Goal: Task Accomplishment & Management: Manage account settings

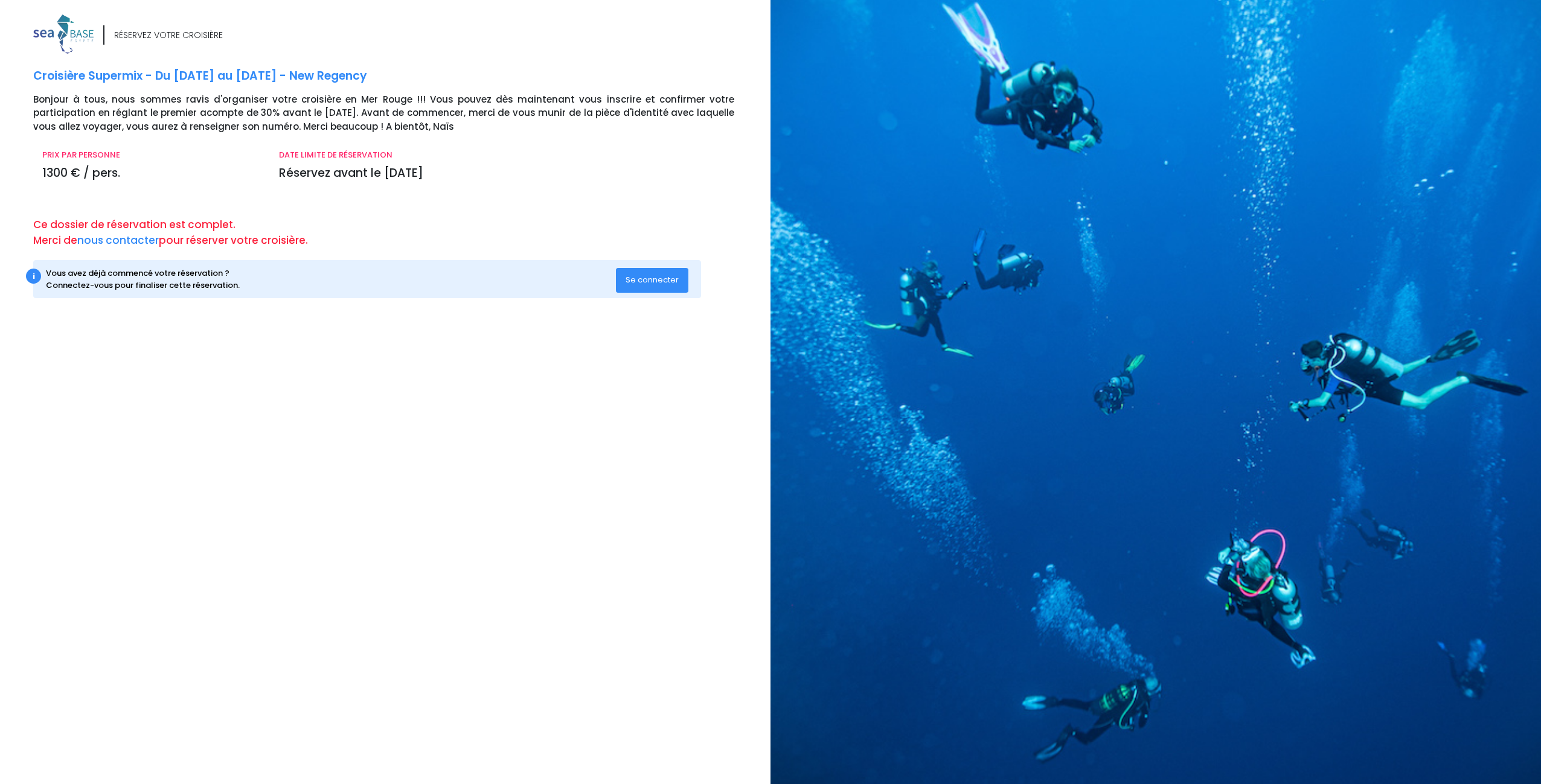
click at [639, 279] on span "Se connecter" at bounding box center [652, 280] width 53 height 11
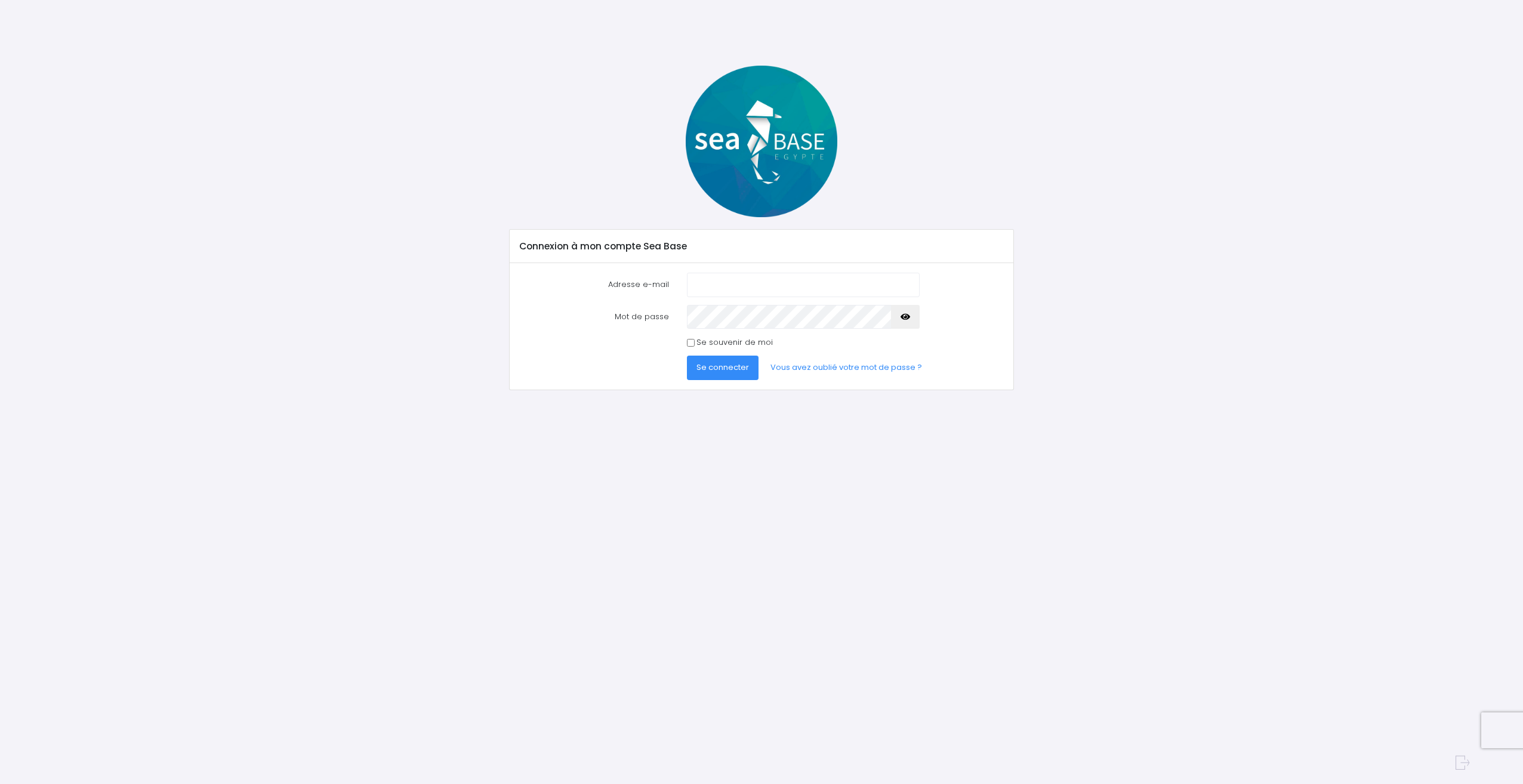
click at [706, 288] on input "Adresse e-mail" at bounding box center [803, 284] width 233 height 24
type input "franck.lua@live.fr"
click at [728, 369] on span "Se connecter" at bounding box center [722, 367] width 53 height 11
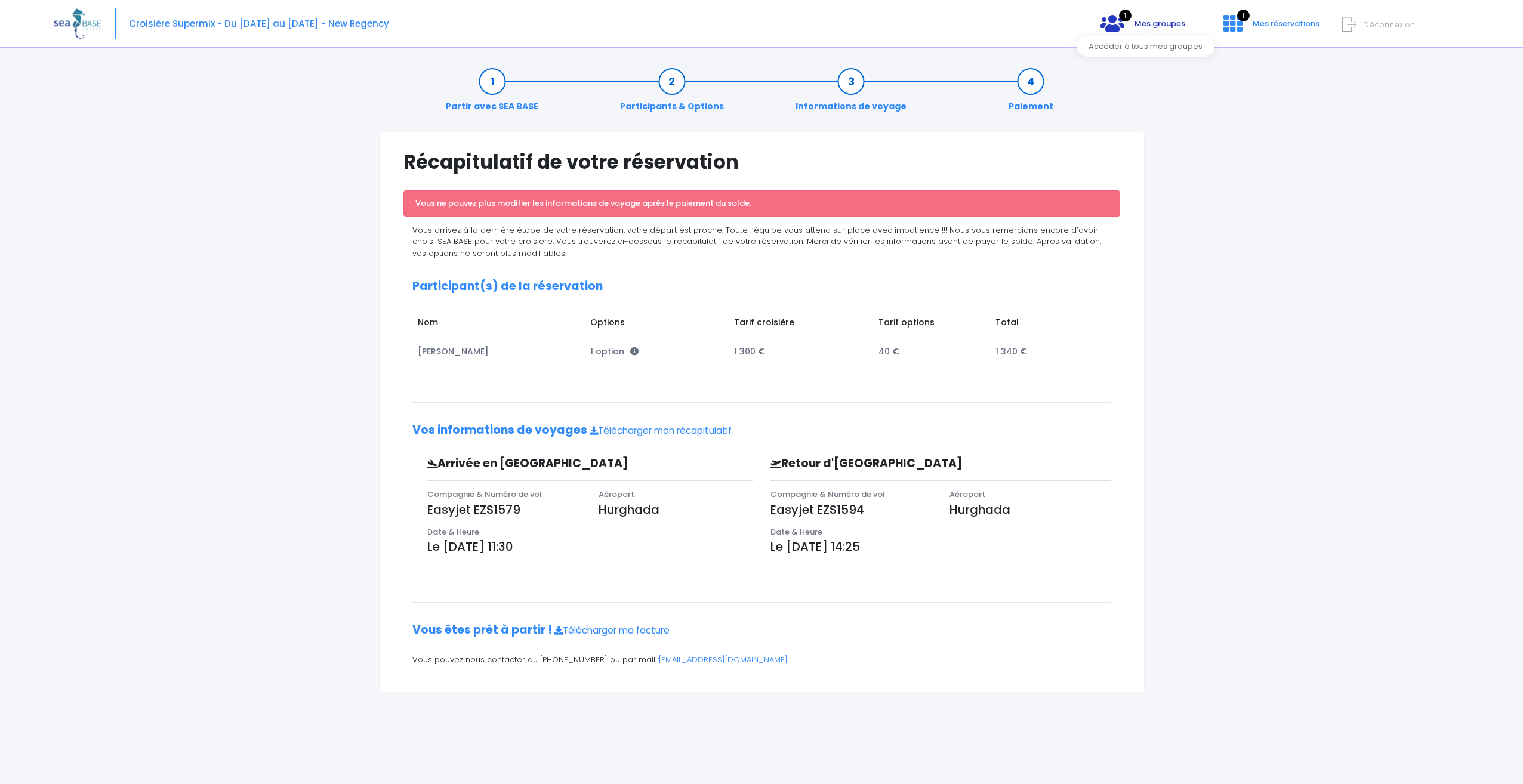
click at [1166, 25] on span "Mes groupes" at bounding box center [1159, 24] width 51 height 11
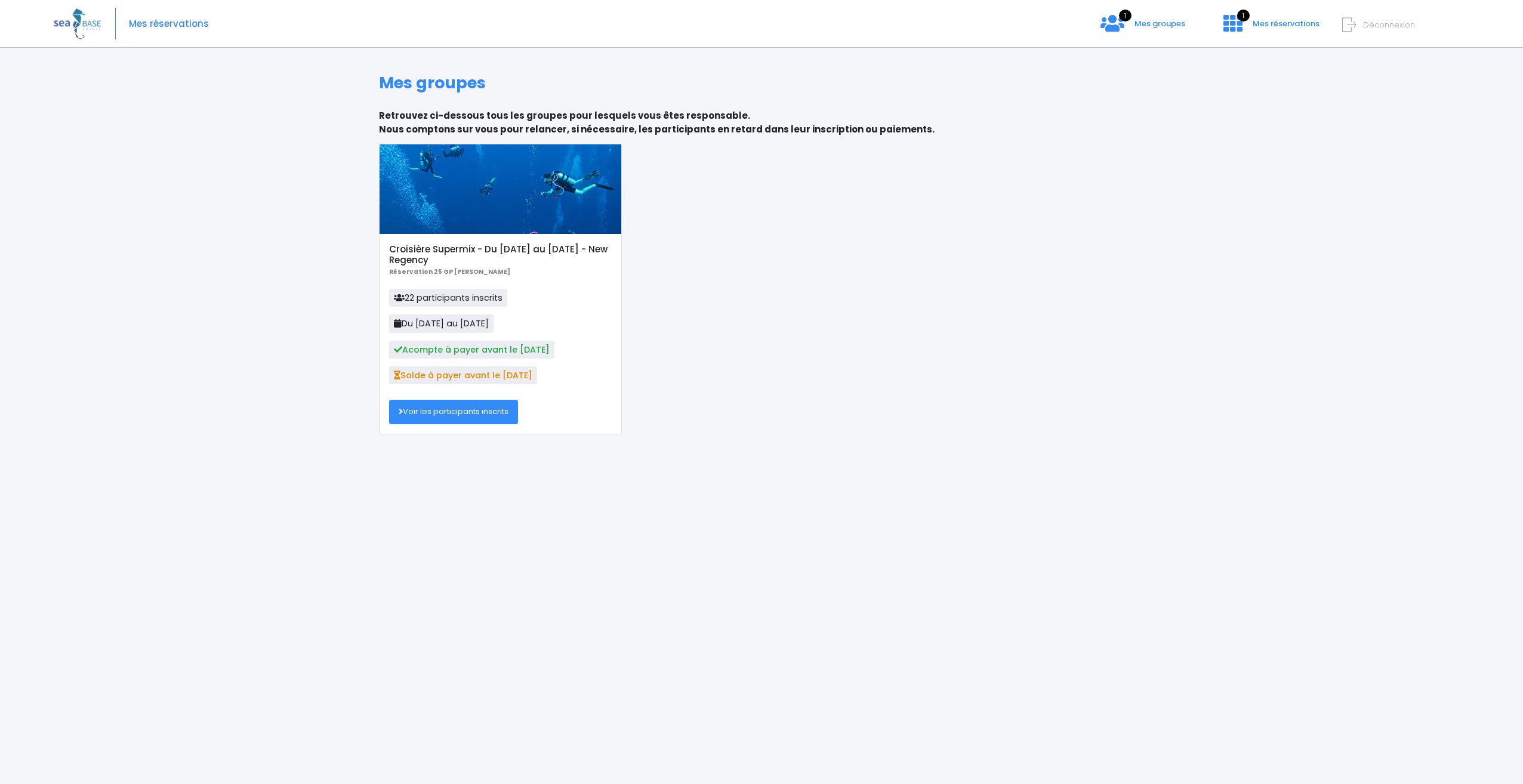
click at [486, 410] on link "Voir les participants inscrits" at bounding box center [453, 412] width 129 height 24
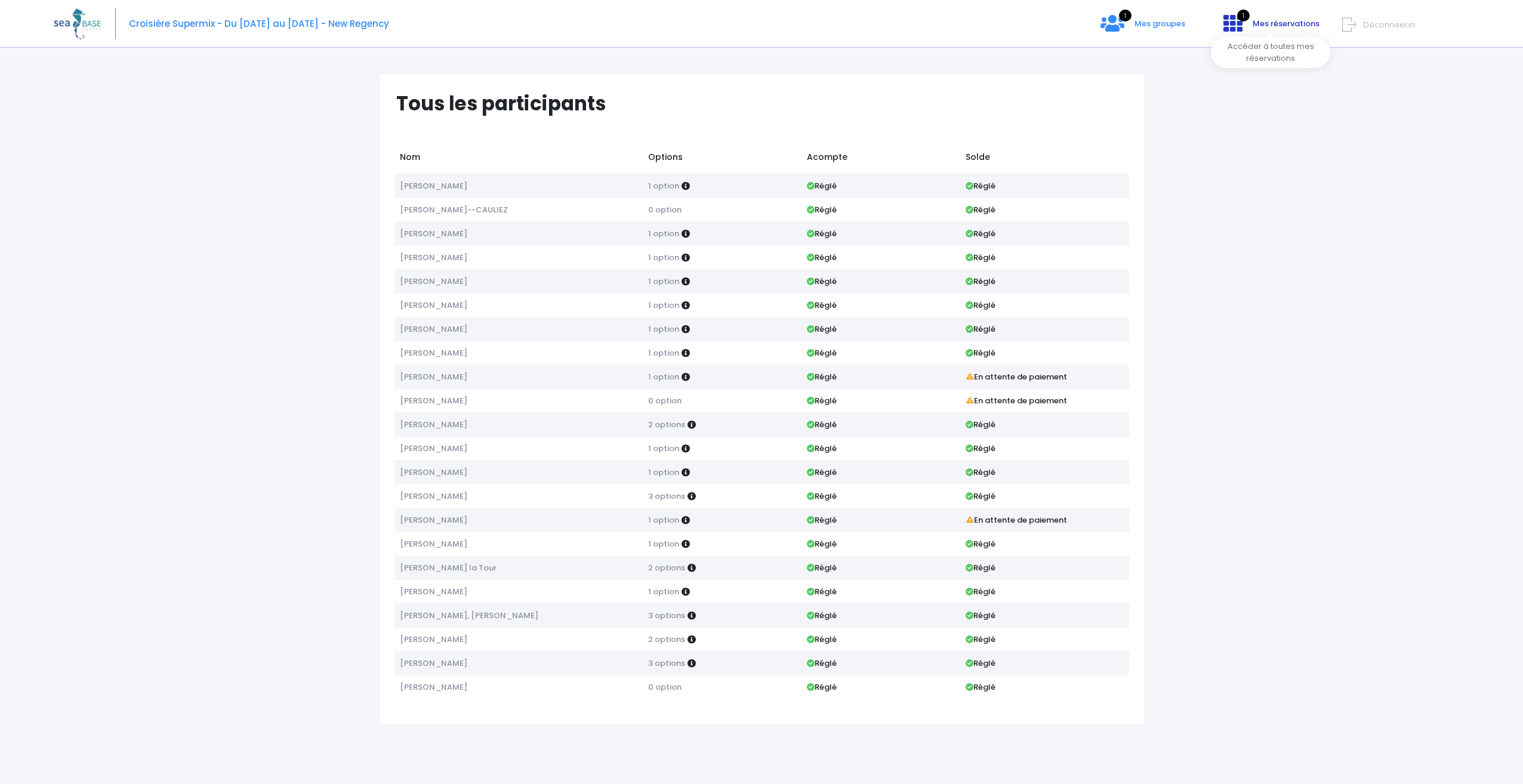
click at [1278, 21] on span "Mes réservations" at bounding box center [1286, 24] width 67 height 11
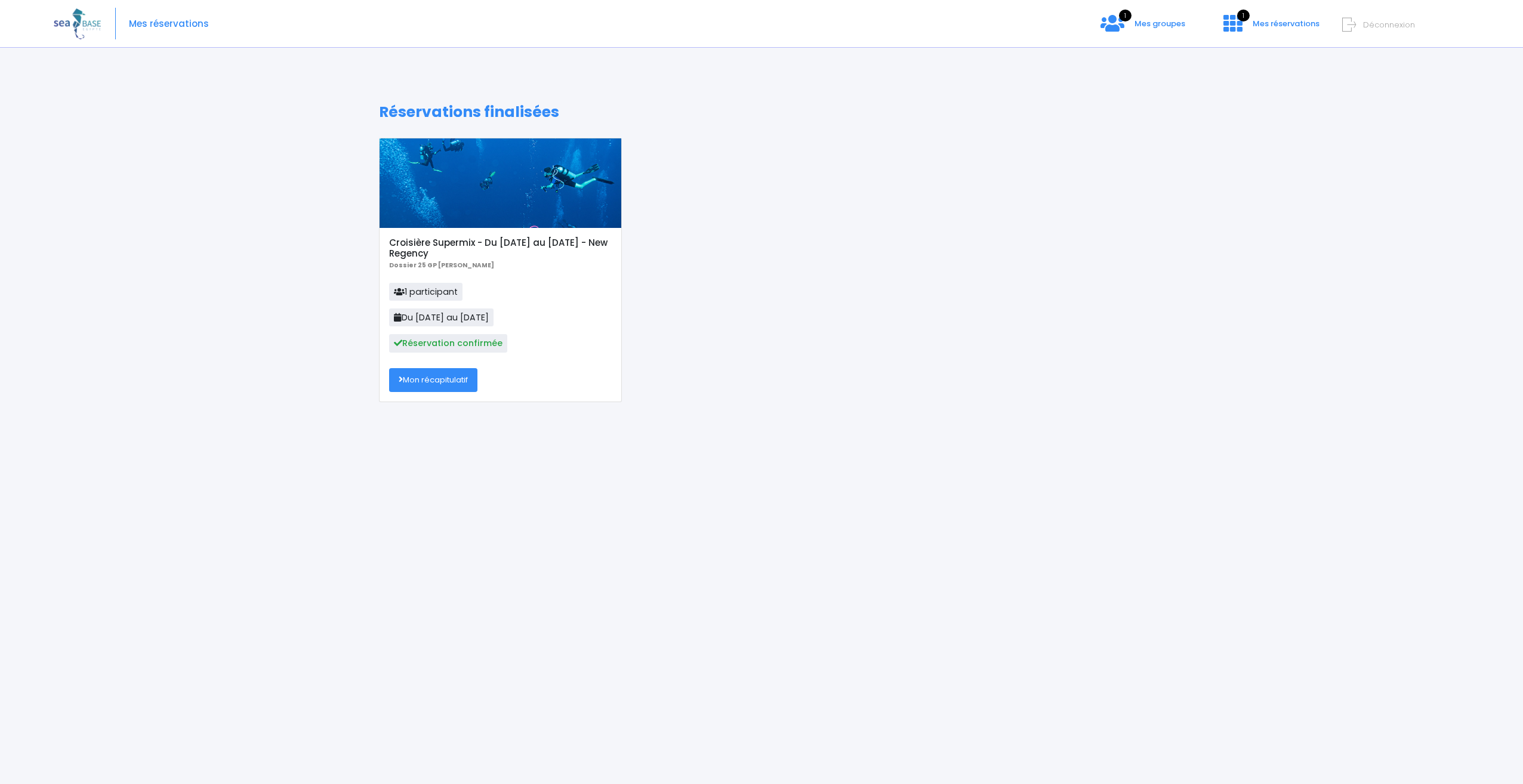
click at [451, 382] on link "Mon récapitulatif" at bounding box center [433, 379] width 88 height 24
